Goal: Use online tool/utility: Utilize a website feature to perform a specific function

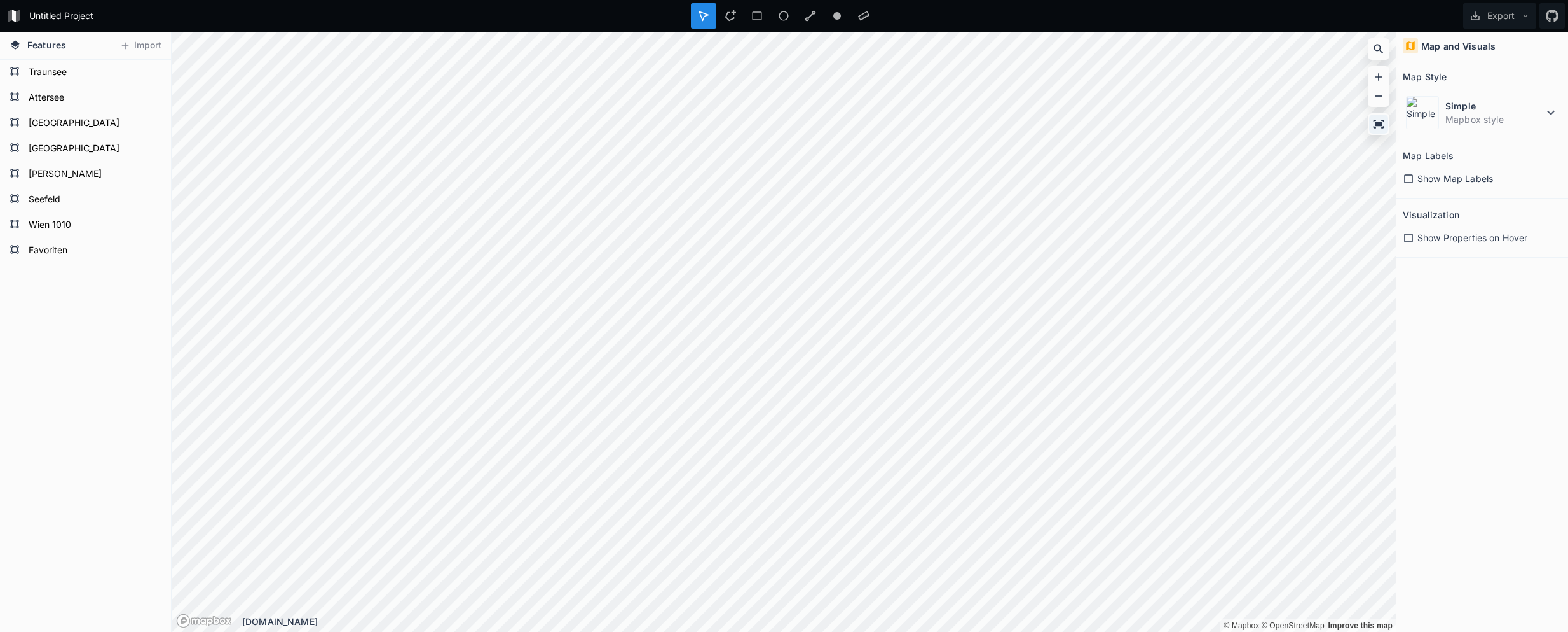
click at [1378, 120] on icon at bounding box center [1379, 124] width 12 height 12
click at [1380, 123] on icon at bounding box center [1379, 124] width 11 height 8
click at [1416, 173] on div "Show Map Labels" at bounding box center [1482, 178] width 159 height 13
click at [1413, 180] on icon at bounding box center [1409, 179] width 9 height 9
click at [1409, 182] on icon at bounding box center [1408, 179] width 12 height 12
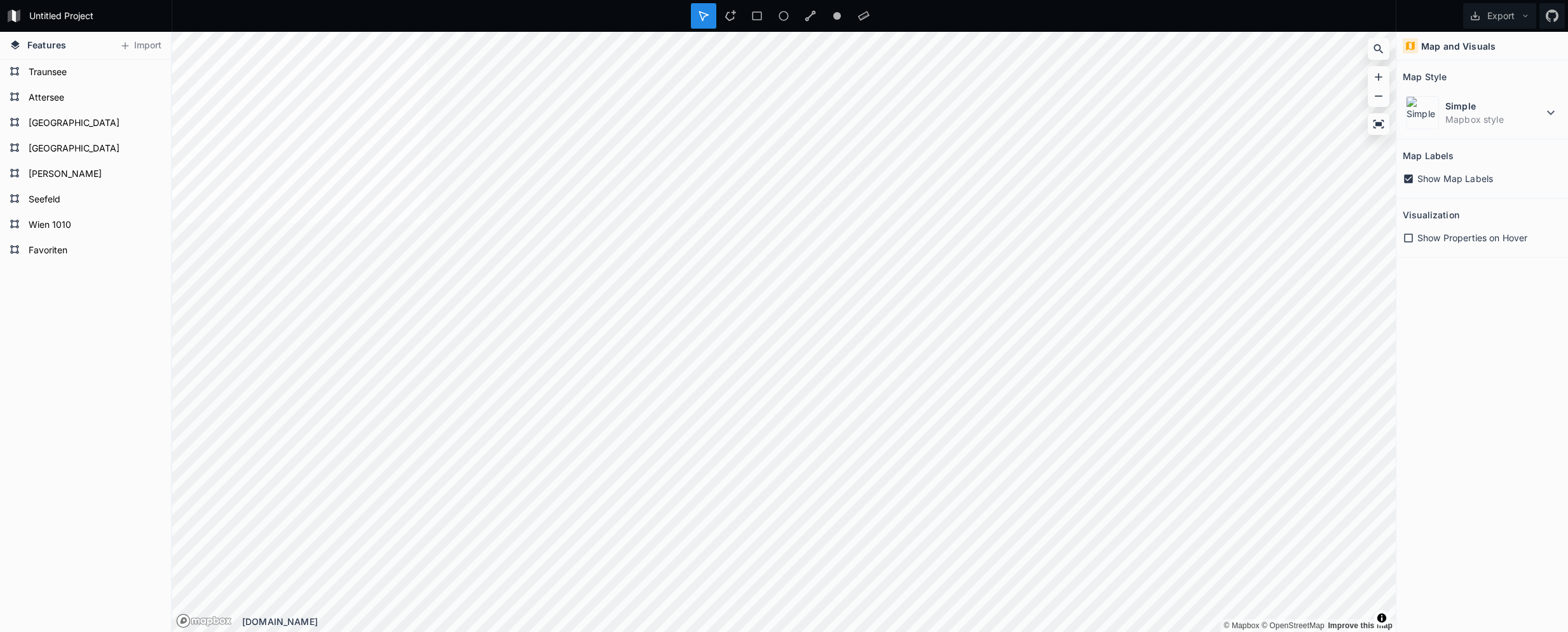
click at [1409, 182] on icon at bounding box center [1409, 179] width 9 height 9
click at [1378, 615] on span "Toggle attribution" at bounding box center [1381, 618] width 8 height 14
click at [1380, 617] on span "Toggle attribution" at bounding box center [1381, 618] width 8 height 14
click at [1408, 242] on icon at bounding box center [1409, 238] width 9 height 9
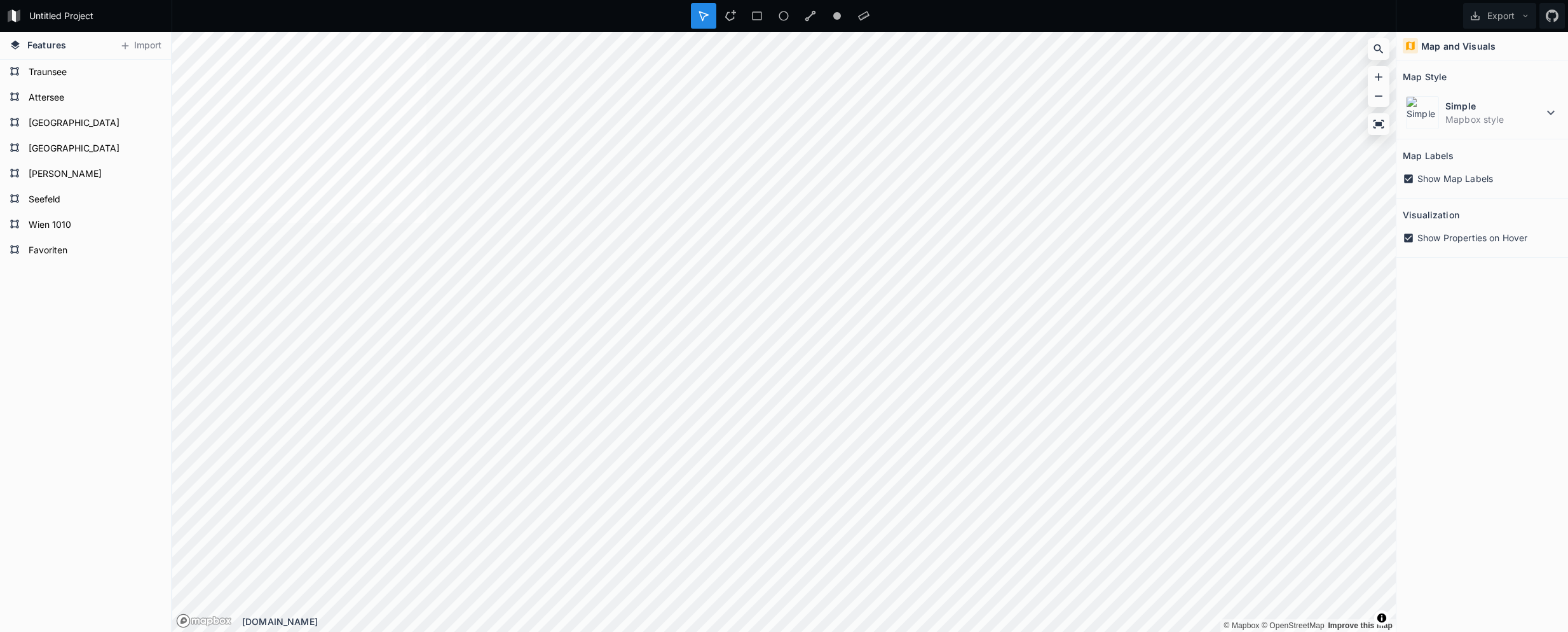
click at [1413, 175] on icon at bounding box center [1408, 179] width 12 height 12
click at [1405, 238] on icon at bounding box center [1408, 237] width 12 height 12
click at [1405, 236] on icon at bounding box center [1408, 237] width 12 height 12
click at [1412, 235] on icon at bounding box center [1409, 238] width 9 height 9
click at [1407, 181] on icon at bounding box center [1408, 179] width 12 height 12
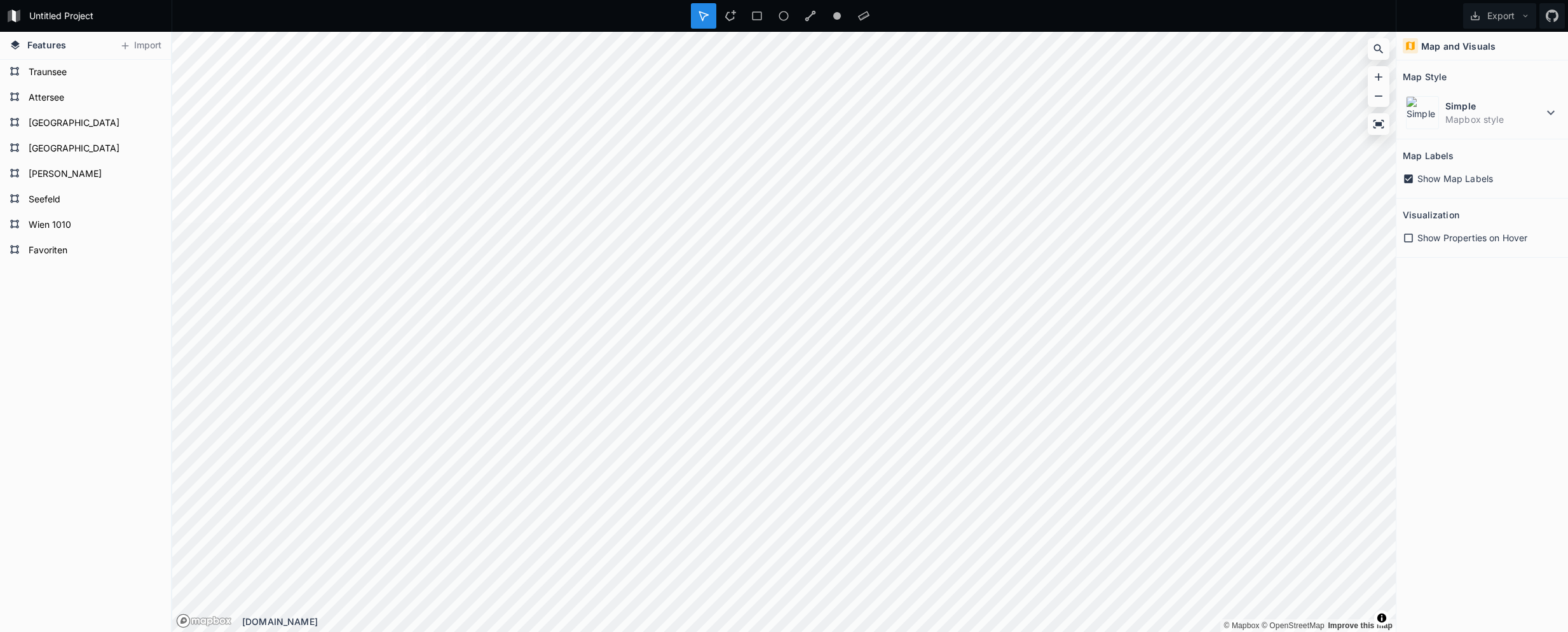
click at [1418, 178] on span "Show Map Labels" at bounding box center [1455, 178] width 76 height 13
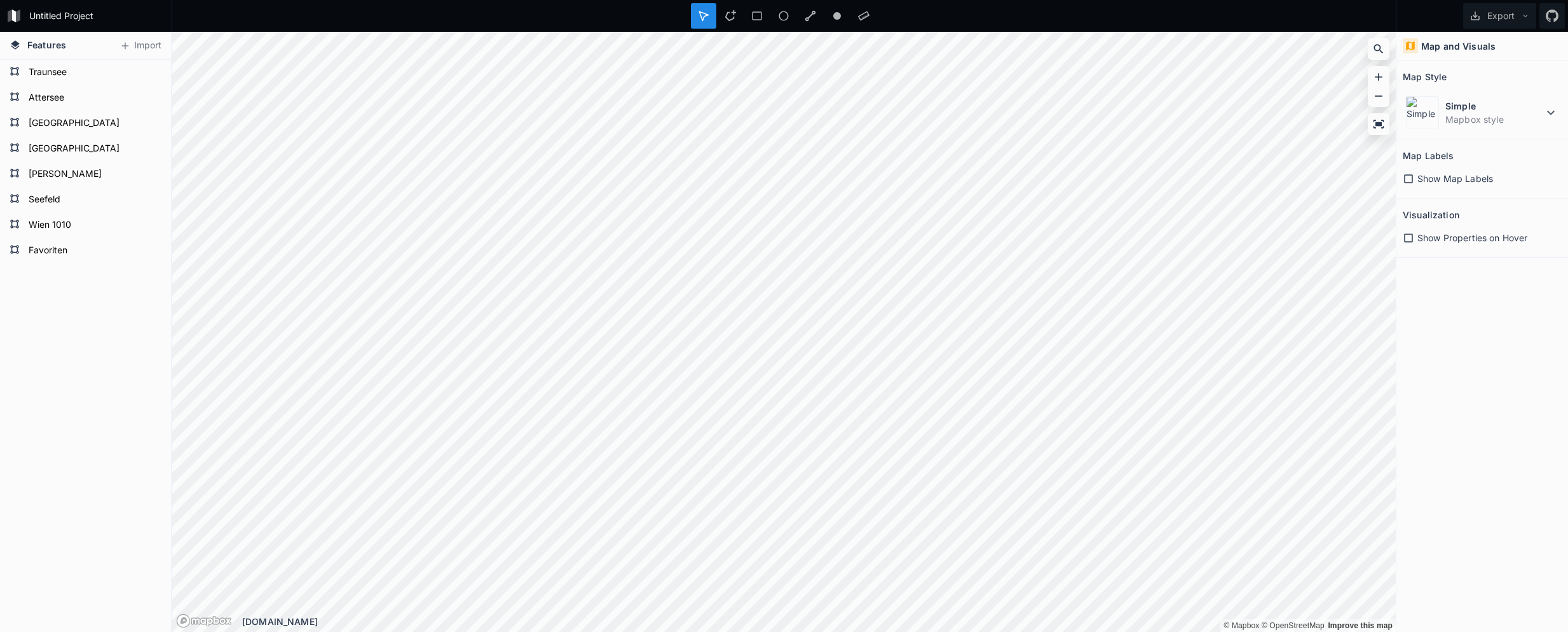
click at [1418, 178] on span "Show Map Labels" at bounding box center [1455, 178] width 76 height 13
click at [1543, 116] on dd "Mapbox style" at bounding box center [1494, 119] width 98 height 13
click at [1502, 187] on dt "Satellite-Streets" at bounding box center [1502, 184] width 113 height 13
click at [1547, 111] on icon at bounding box center [1550, 112] width 15 height 15
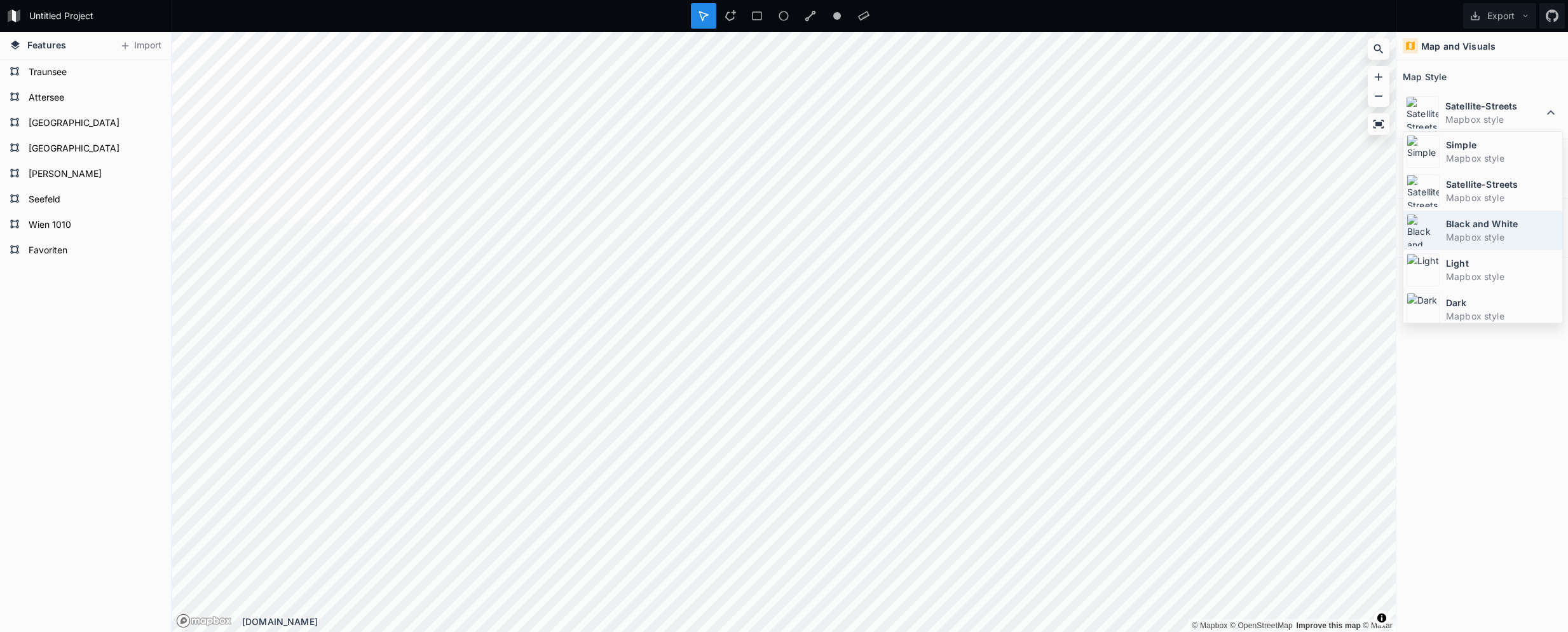
click at [1483, 230] on dd "Mapbox style" at bounding box center [1502, 236] width 113 height 13
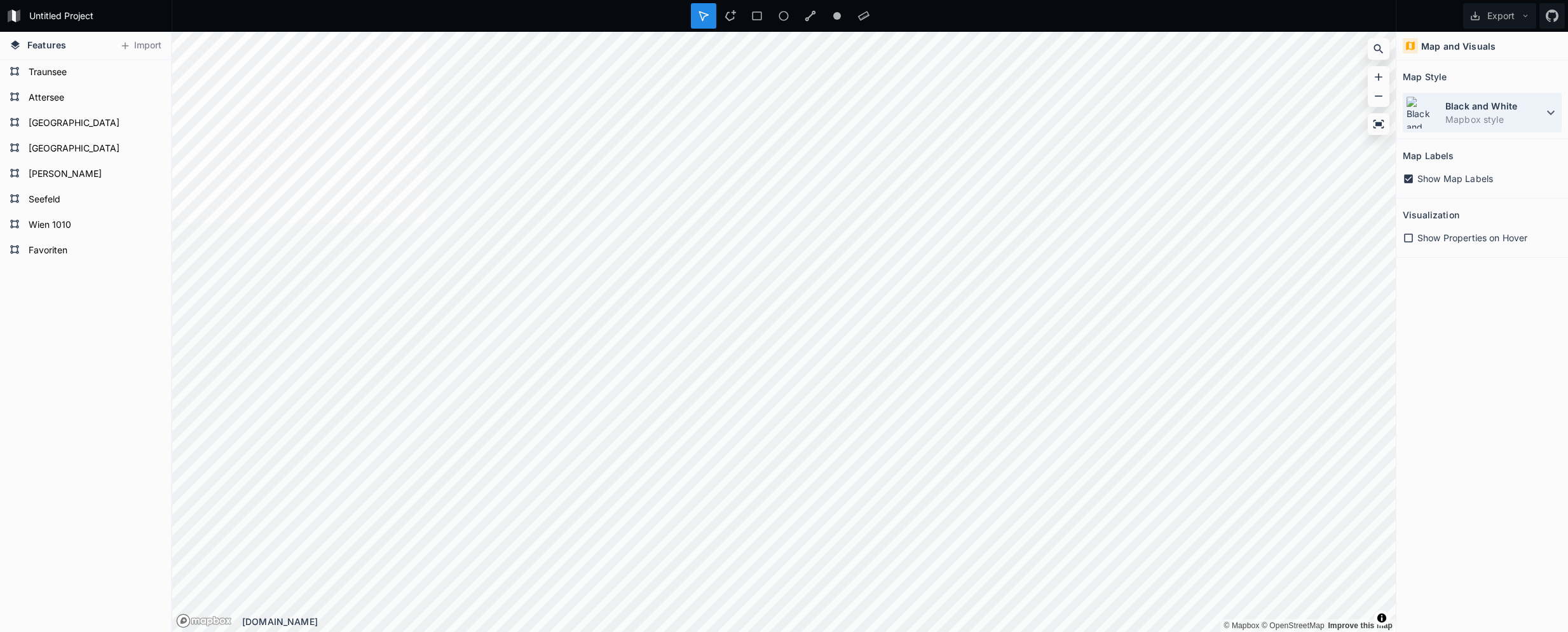
click at [1524, 132] on div "Black and White Mapbox style" at bounding box center [1482, 112] width 159 height 39
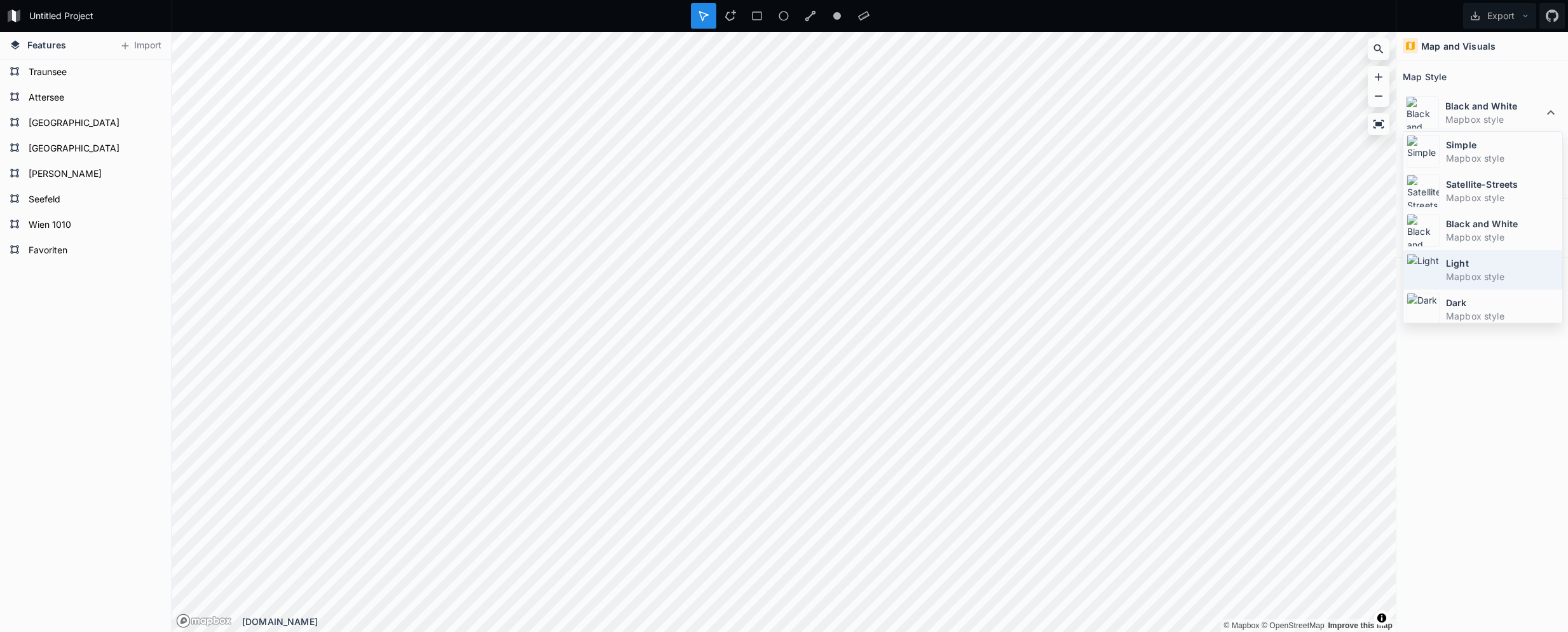
click at [1497, 268] on dt "Light" at bounding box center [1502, 262] width 113 height 13
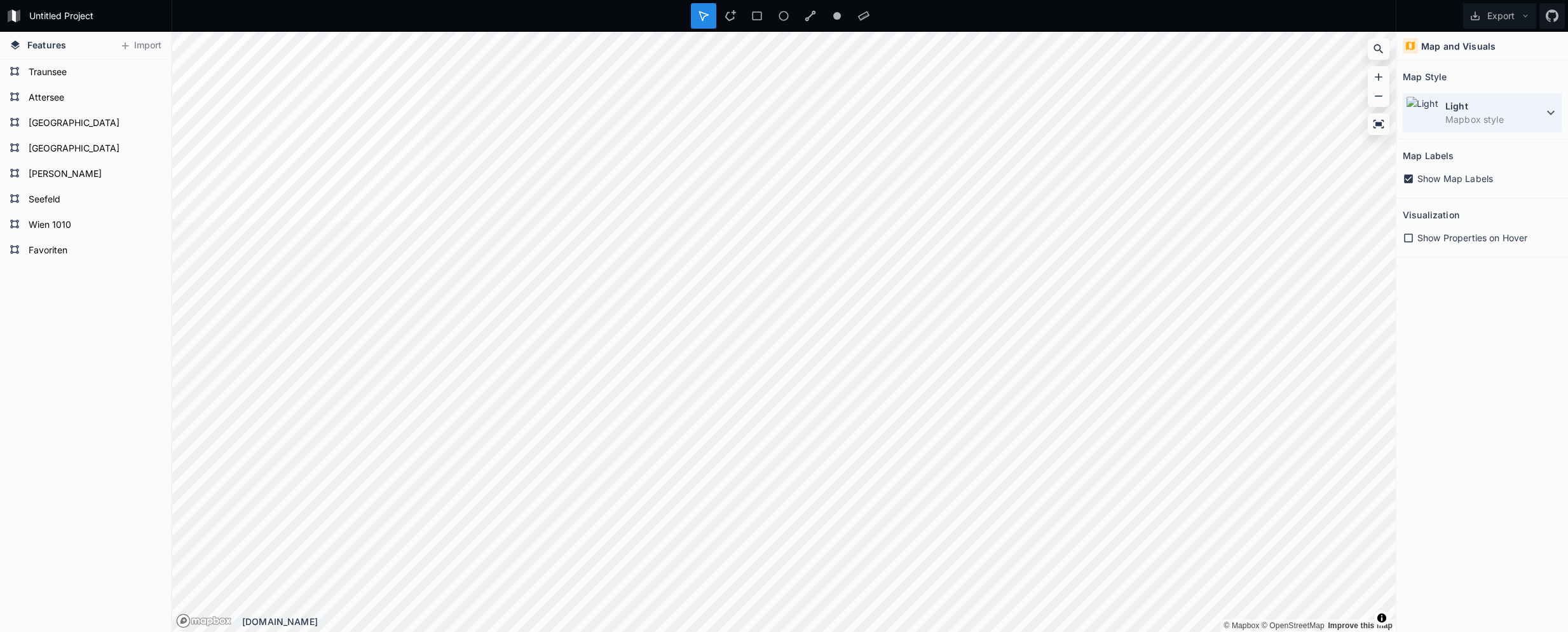
click at [1540, 113] on dd "Mapbox style" at bounding box center [1494, 119] width 98 height 13
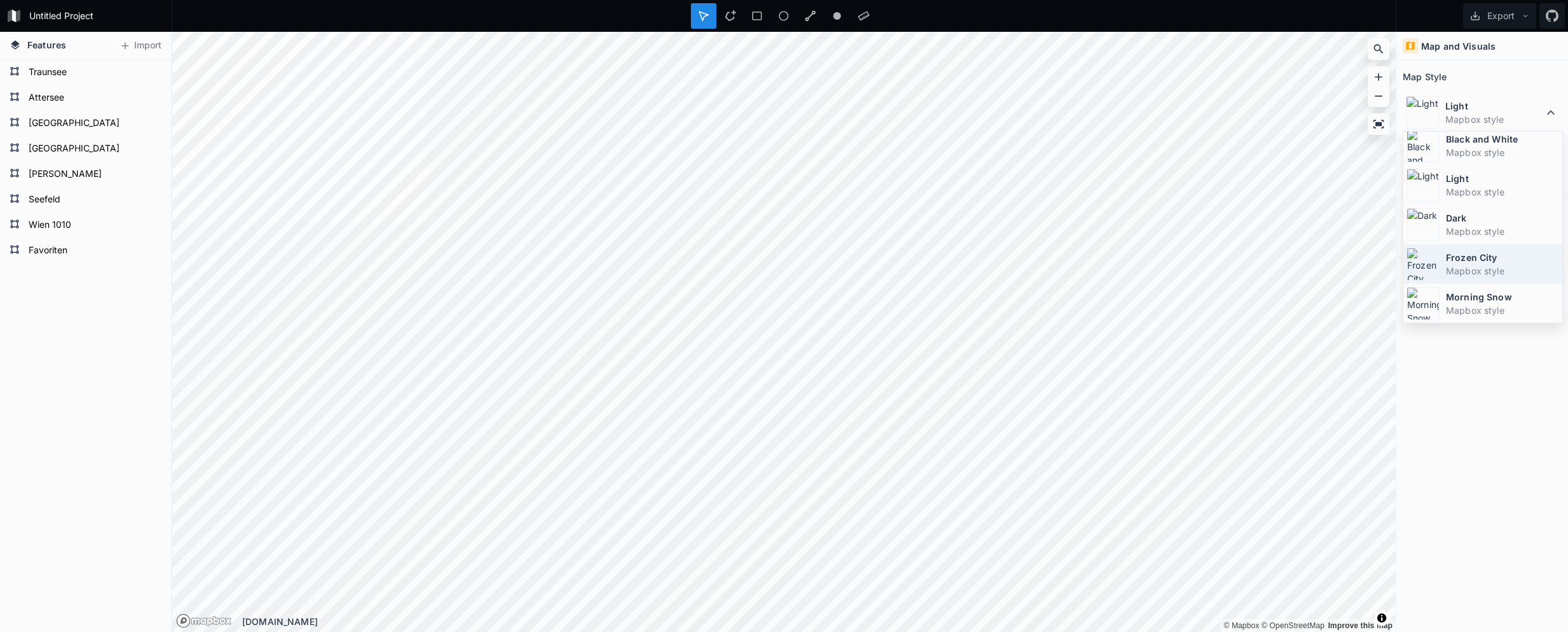
scroll to position [85, 0]
click at [1474, 296] on dt "Morning Snow" at bounding box center [1502, 296] width 113 height 13
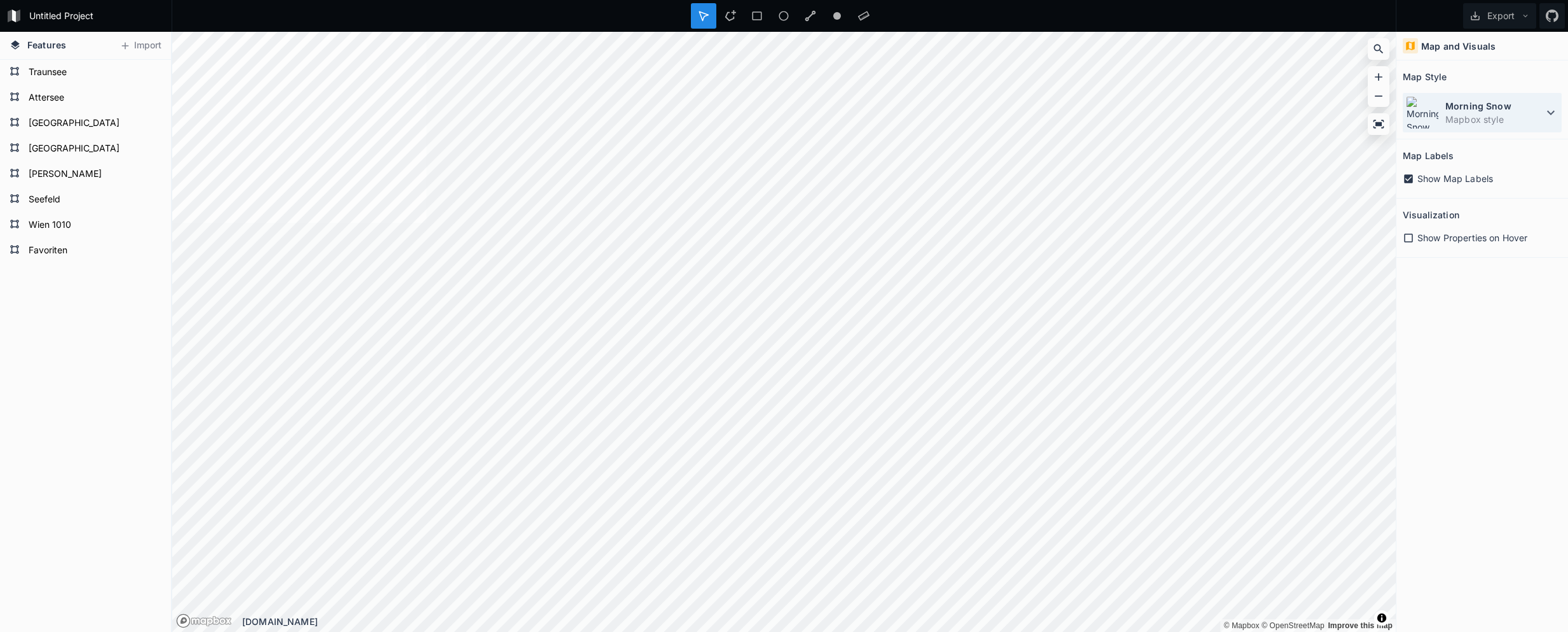
click at [1536, 100] on dt "Morning Snow" at bounding box center [1494, 106] width 98 height 13
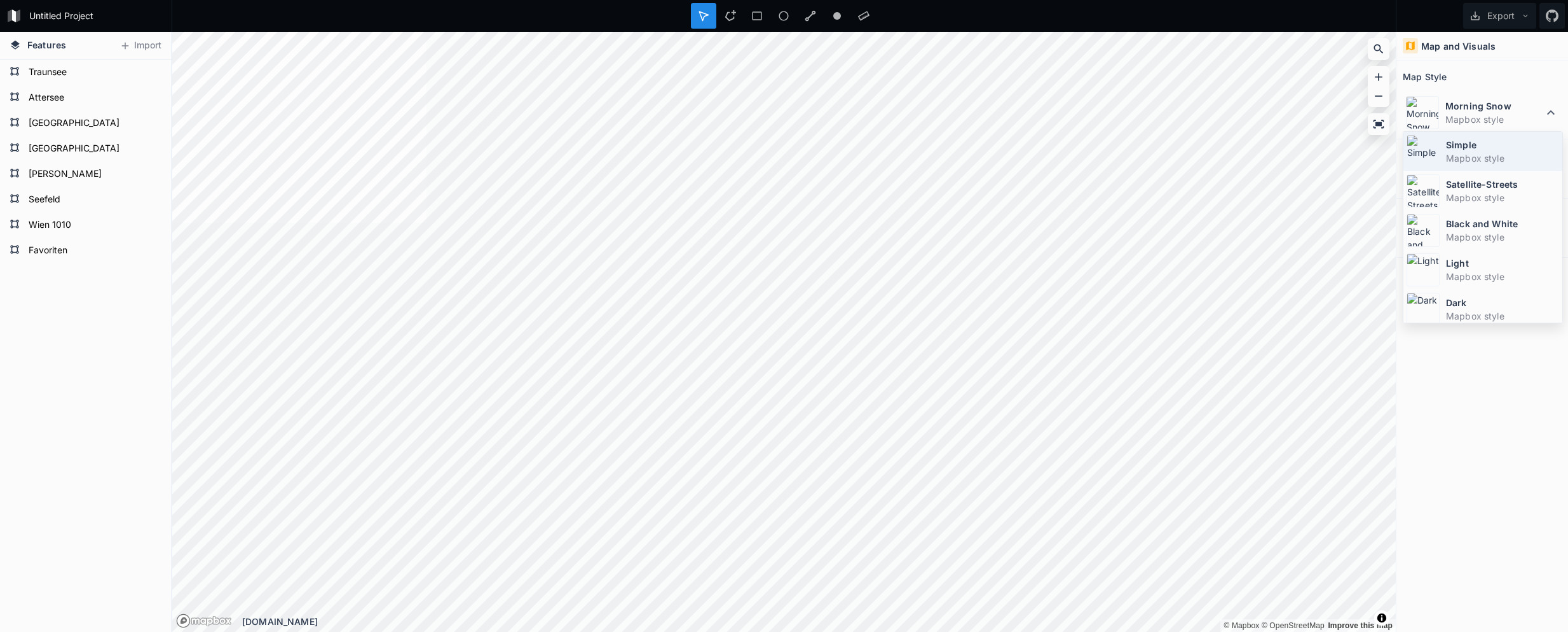
click at [1505, 150] on dt "Simple" at bounding box center [1502, 144] width 113 height 13
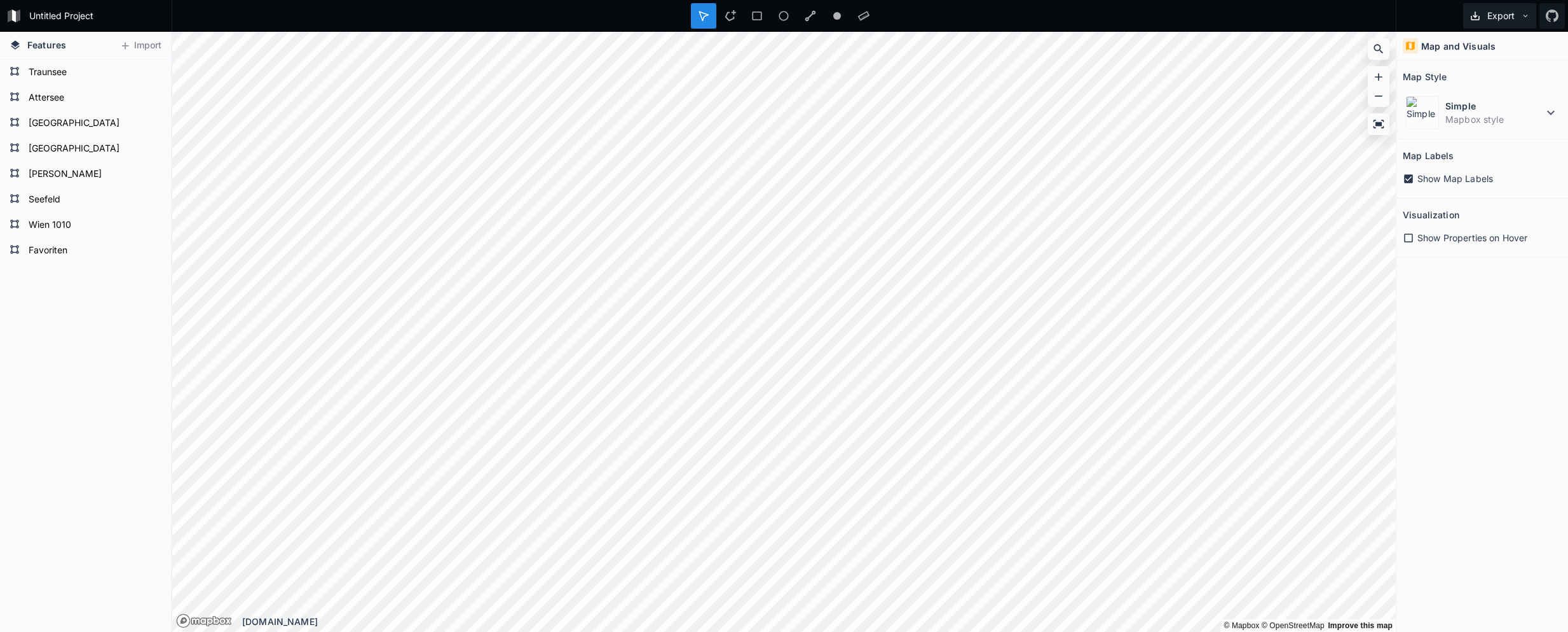
click at [1525, 14] on icon at bounding box center [1525, 16] width 9 height 9
